Goal: Transaction & Acquisition: Book appointment/travel/reservation

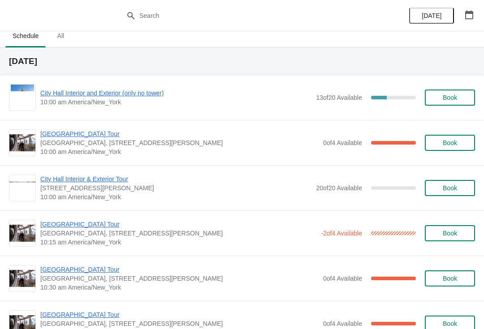
scroll to position [18, 0]
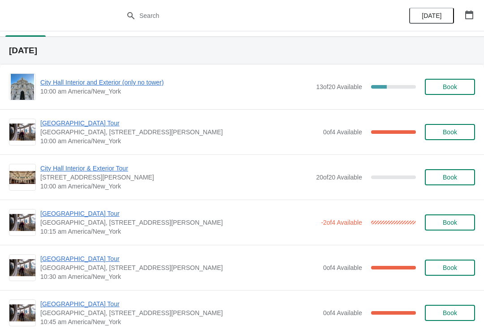
click at [43, 86] on span "City Hall Interior and Exterior (only no tower)" at bounding box center [175, 82] width 271 height 9
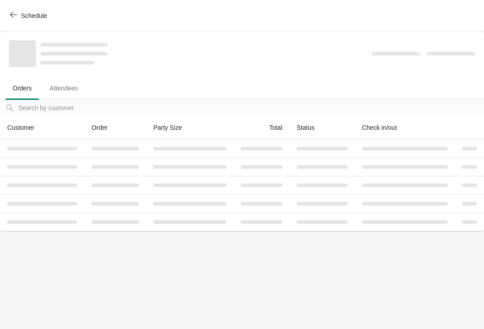
scroll to position [0, 0]
click at [10, 14] on icon "button" at bounding box center [13, 14] width 7 height 7
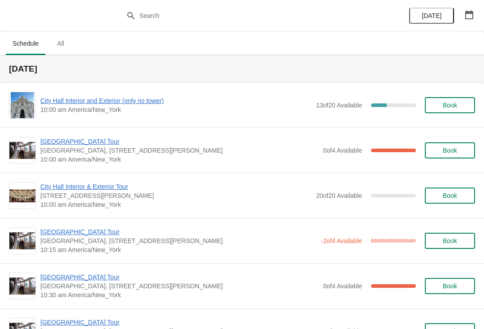
click at [448, 101] on button "Book" at bounding box center [450, 105] width 50 height 16
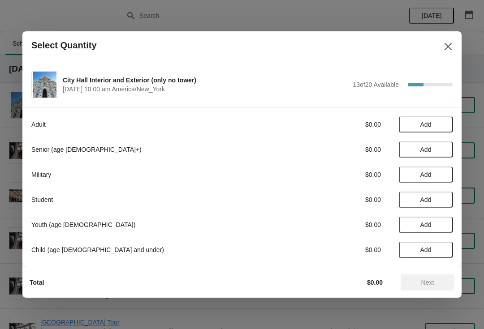
click at [430, 144] on button "Add" at bounding box center [426, 150] width 54 height 16
click at [429, 144] on div "Senior (age [DEMOGRAPHIC_DATA]+) $23.00 1" at bounding box center [241, 150] width 421 height 16
click at [442, 143] on div "Senior (age [DEMOGRAPHIC_DATA]+) $23.00 1" at bounding box center [241, 150] width 421 height 16
click at [437, 149] on icon at bounding box center [441, 149] width 9 height 9
click at [446, 286] on button "Next" at bounding box center [428, 283] width 54 height 16
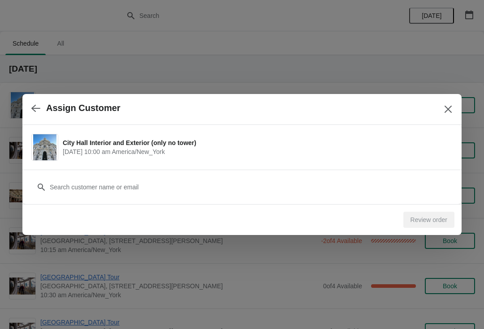
click at [369, 177] on div "Customer" at bounding box center [241, 182] width 421 height 25
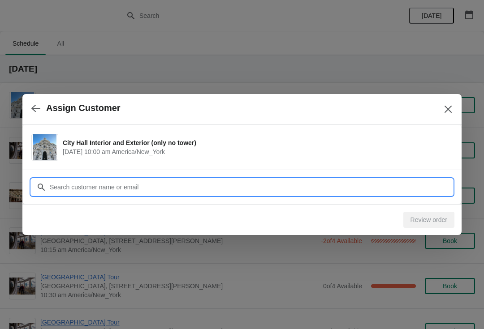
click at [356, 183] on input "Customer" at bounding box center [250, 187] width 403 height 16
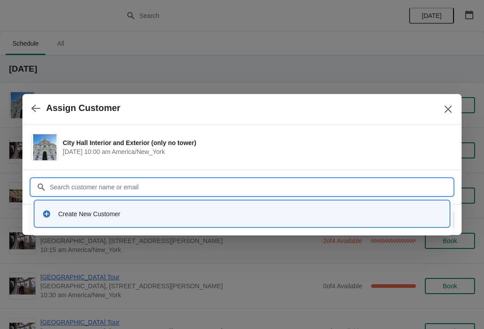
click at [42, 218] on icon at bounding box center [46, 214] width 9 height 9
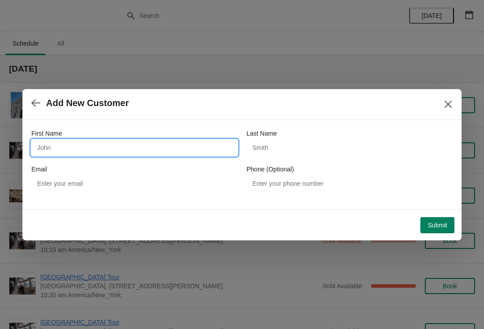
click at [58, 151] on input "First Name" at bounding box center [134, 148] width 206 height 16
type input "[PERSON_NAME]"
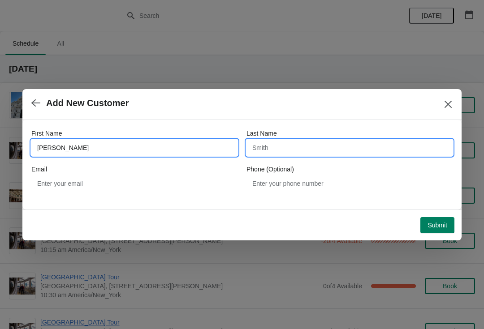
click at [316, 145] on input "Last Name" at bounding box center [350, 148] width 206 height 16
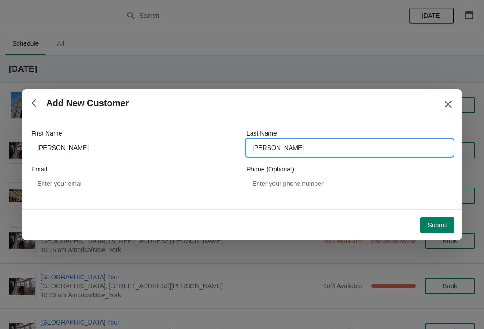
type input "[PERSON_NAME]"
click at [442, 222] on span "Submit" at bounding box center [438, 225] width 20 height 7
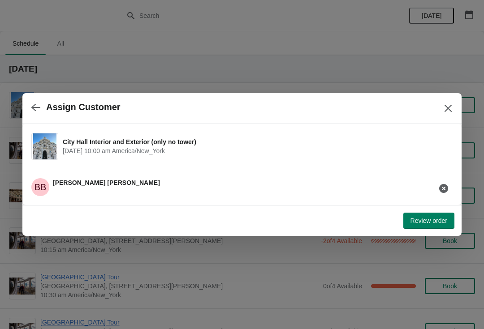
click at [435, 218] on span "Review order" at bounding box center [429, 220] width 37 height 7
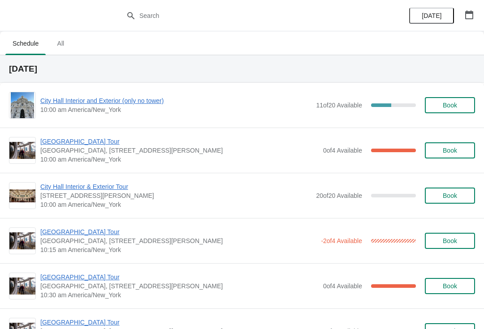
click at [134, 100] on span "City Hall Interior and Exterior (only no tower)" at bounding box center [175, 100] width 271 height 9
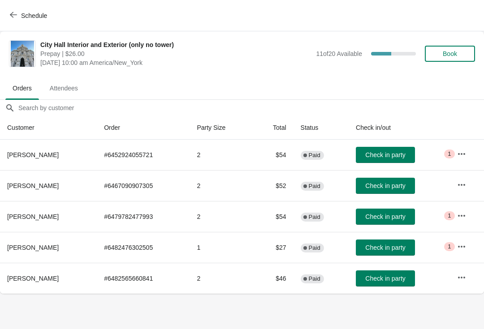
click at [405, 278] on span "Check in party" at bounding box center [385, 278] width 40 height 7
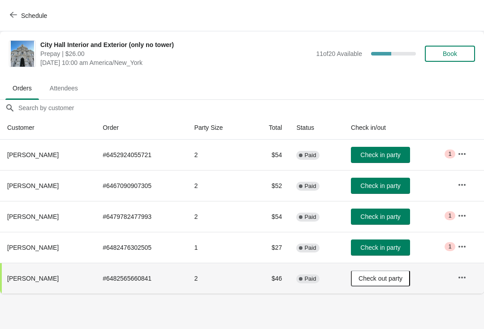
click at [394, 152] on span "Check in party" at bounding box center [380, 155] width 40 height 7
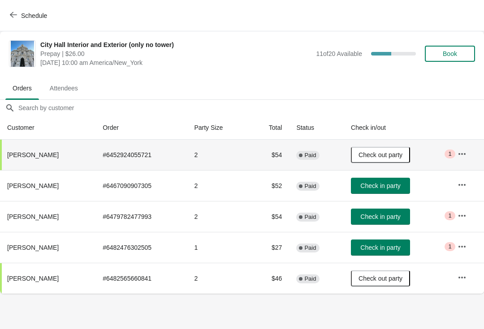
click at [40, 17] on span "Schedule" at bounding box center [34, 15] width 26 height 7
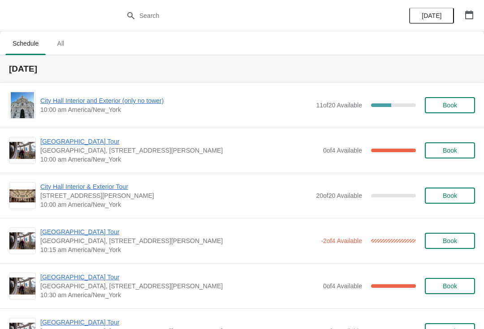
click at [100, 138] on span "[GEOGRAPHIC_DATA] Tour" at bounding box center [179, 141] width 278 height 9
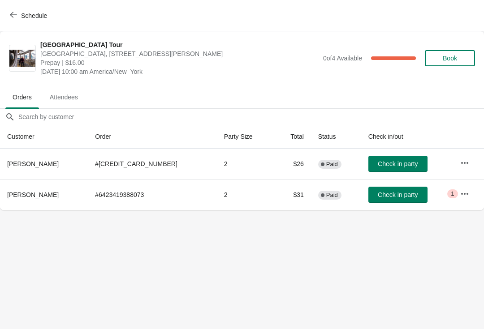
click at [398, 165] on span "Check in party" at bounding box center [398, 163] width 40 height 7
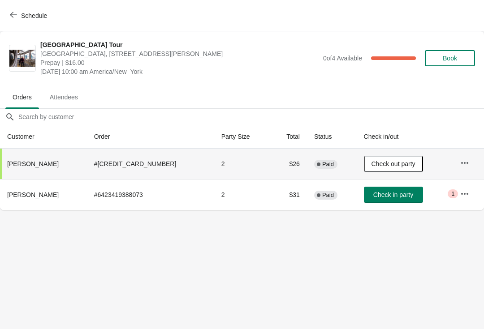
click at [42, 22] on button "Schedule" at bounding box center [29, 16] width 50 height 16
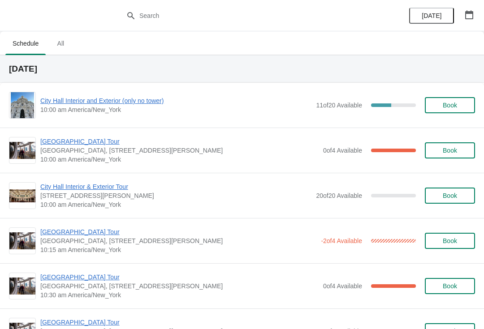
click at [149, 104] on span "City Hall Interior and Exterior (only no tower)" at bounding box center [175, 100] width 271 height 9
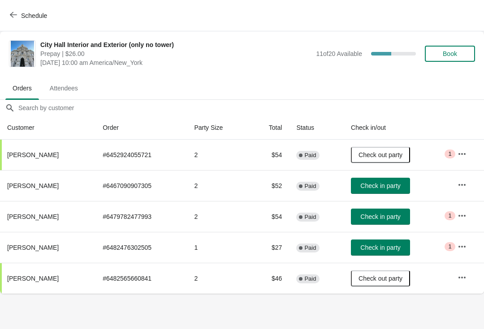
click at [400, 216] on span "Check in party" at bounding box center [380, 216] width 40 height 7
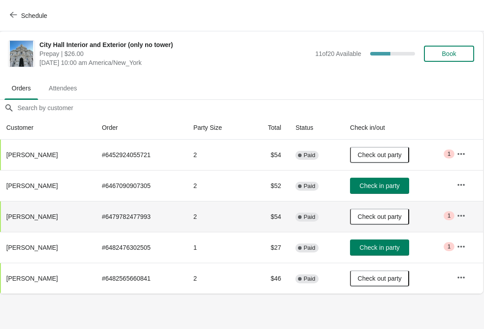
scroll to position [0, 0]
click at [34, 15] on span "Schedule" at bounding box center [34, 15] width 26 height 7
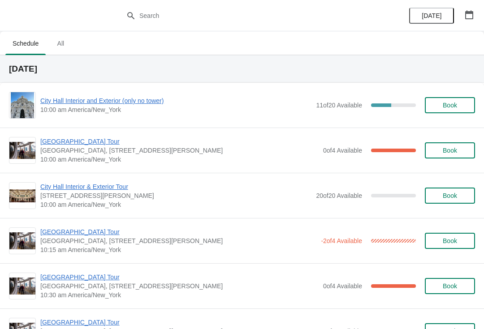
click at [84, 151] on span "[GEOGRAPHIC_DATA], [STREET_ADDRESS][PERSON_NAME]" at bounding box center [179, 150] width 278 height 9
click at [86, 140] on span "[GEOGRAPHIC_DATA] Tour" at bounding box center [179, 141] width 278 height 9
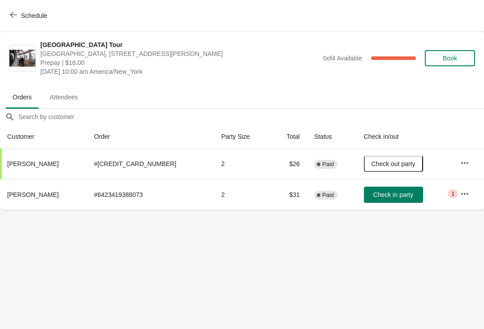
click at [375, 190] on button "Check in party" at bounding box center [393, 195] width 59 height 16
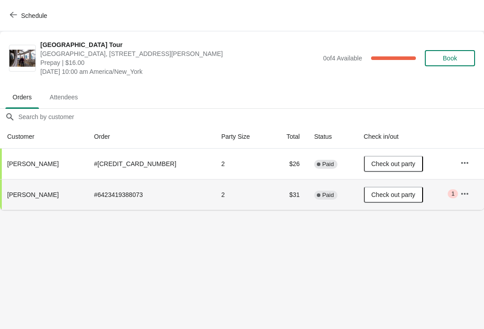
click at [33, 16] on span "Schedule" at bounding box center [34, 15] width 26 height 7
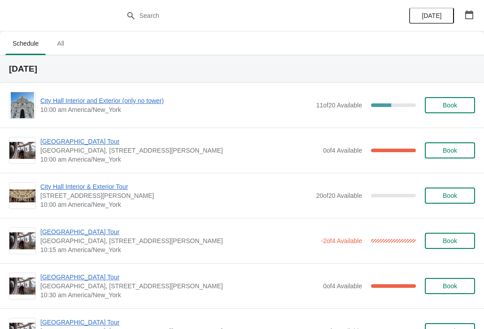
click at [156, 96] on span "City Hall Interior and Exterior (only no tower)" at bounding box center [175, 100] width 271 height 9
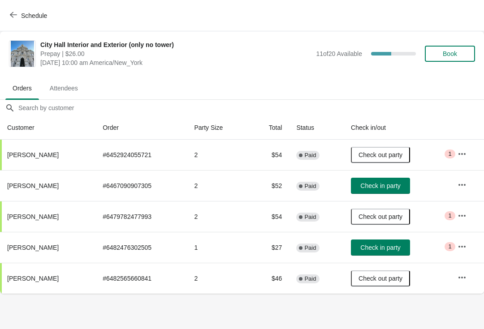
click at [381, 246] on span "Check in party" at bounding box center [380, 247] width 40 height 7
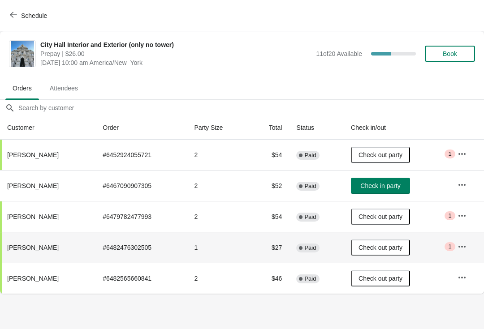
click at [18, 28] on div "Schedule" at bounding box center [242, 15] width 484 height 31
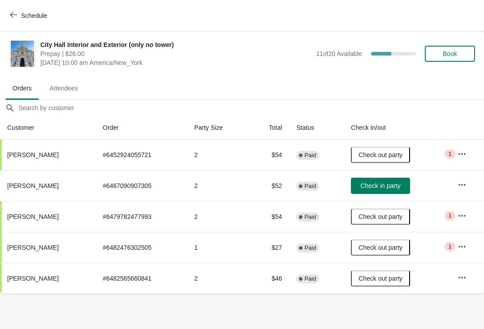
click at [32, 22] on button "Schedule" at bounding box center [29, 16] width 50 height 16
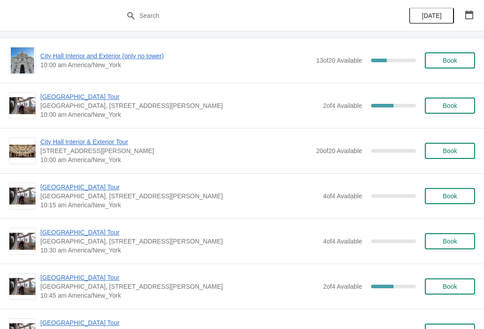
scroll to position [1041, 0]
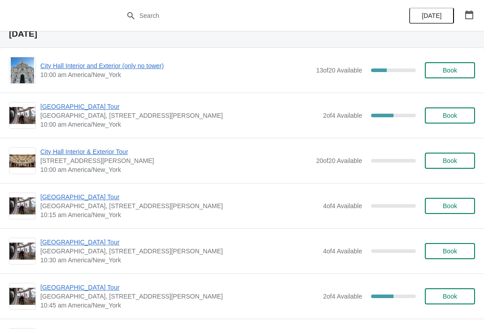
click at [454, 118] on span "Book" at bounding box center [450, 115] width 14 height 7
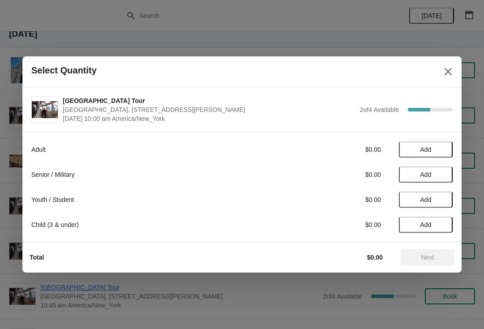
click at [435, 151] on span "Add" at bounding box center [426, 149] width 38 height 7
click at [445, 259] on span "Next" at bounding box center [427, 257] width 39 height 7
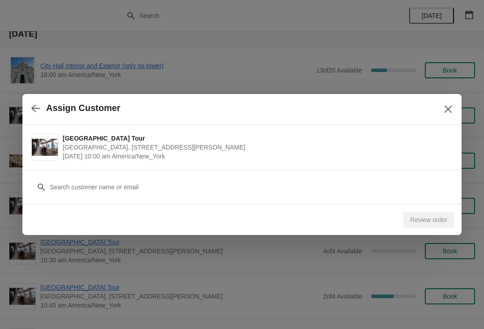
click at [244, 200] on div "Customer" at bounding box center [241, 187] width 439 height 35
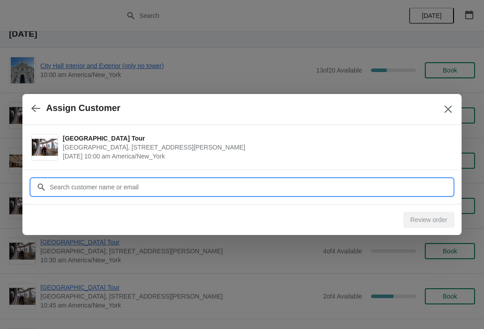
click at [252, 191] on input "Customer" at bounding box center [250, 187] width 403 height 16
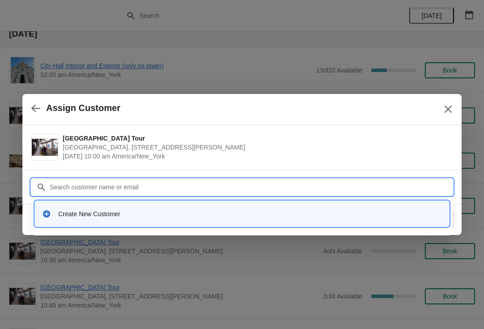
click at [101, 214] on div "Create New Customer" at bounding box center [250, 214] width 384 height 9
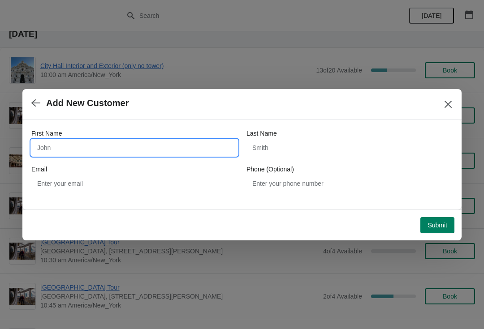
click at [158, 142] on input "First Name" at bounding box center [134, 148] width 206 height 16
type input "Stephen"
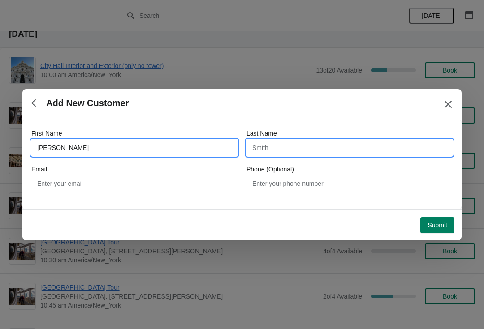
click at [320, 141] on input "Last Name" at bounding box center [350, 148] width 206 height 16
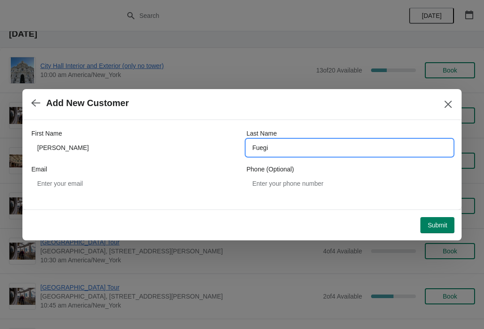
type input "Fuegi"
click at [429, 217] on button "Submit" at bounding box center [437, 225] width 34 height 16
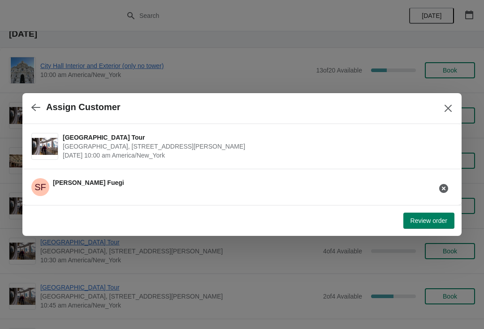
click at [436, 224] on span "Review order" at bounding box center [429, 220] width 37 height 7
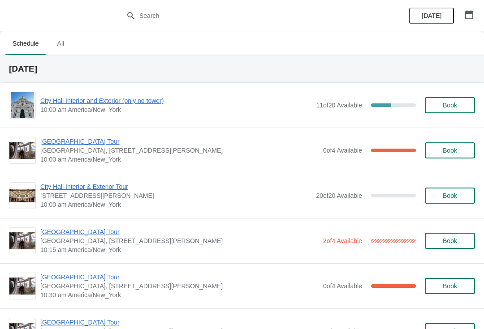
click at [79, 234] on span "[GEOGRAPHIC_DATA] Tour" at bounding box center [178, 232] width 276 height 9
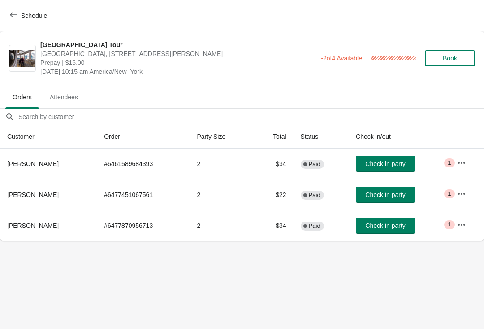
click at [384, 224] on span "Check in party" at bounding box center [385, 225] width 40 height 7
